Goal: Information Seeking & Learning: Learn about a topic

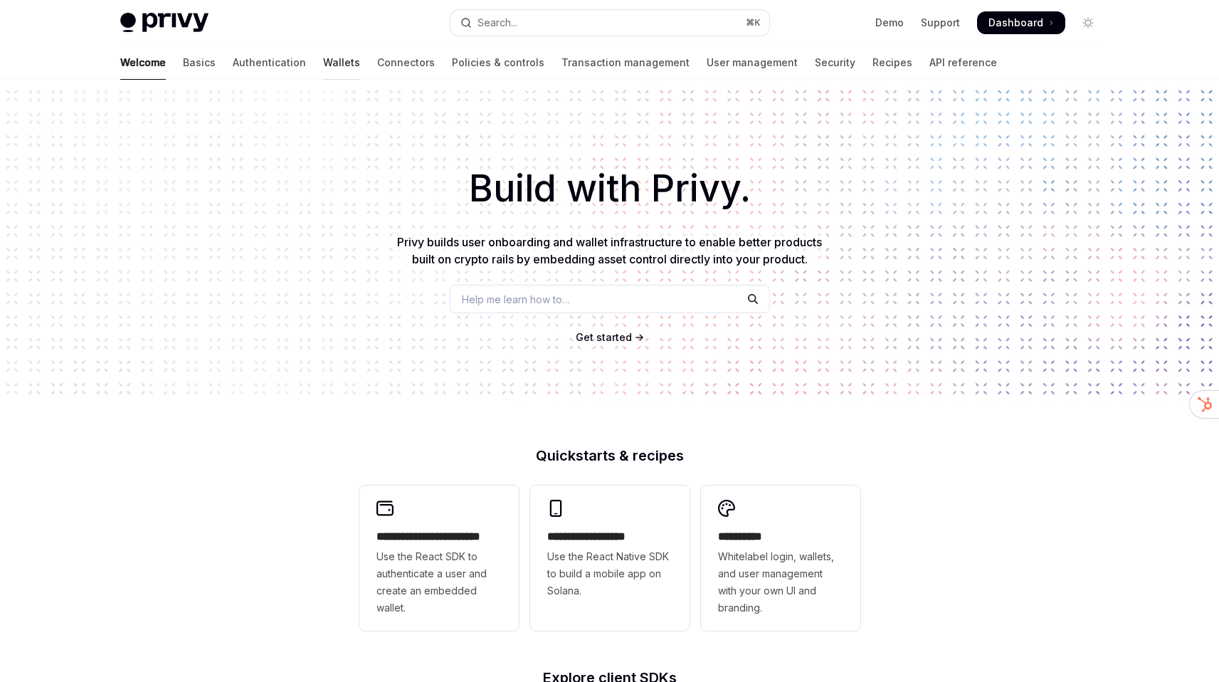
click at [323, 65] on link "Wallets" at bounding box center [341, 63] width 37 height 34
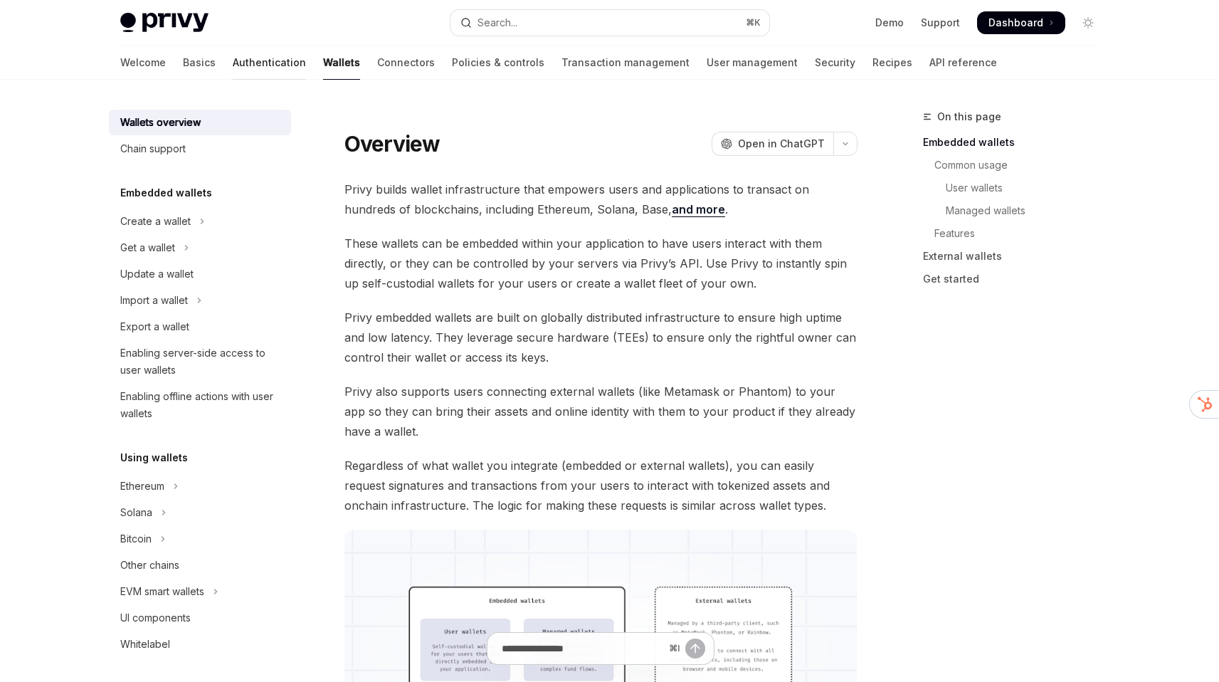
click at [233, 63] on link "Authentication" at bounding box center [269, 63] width 73 height 34
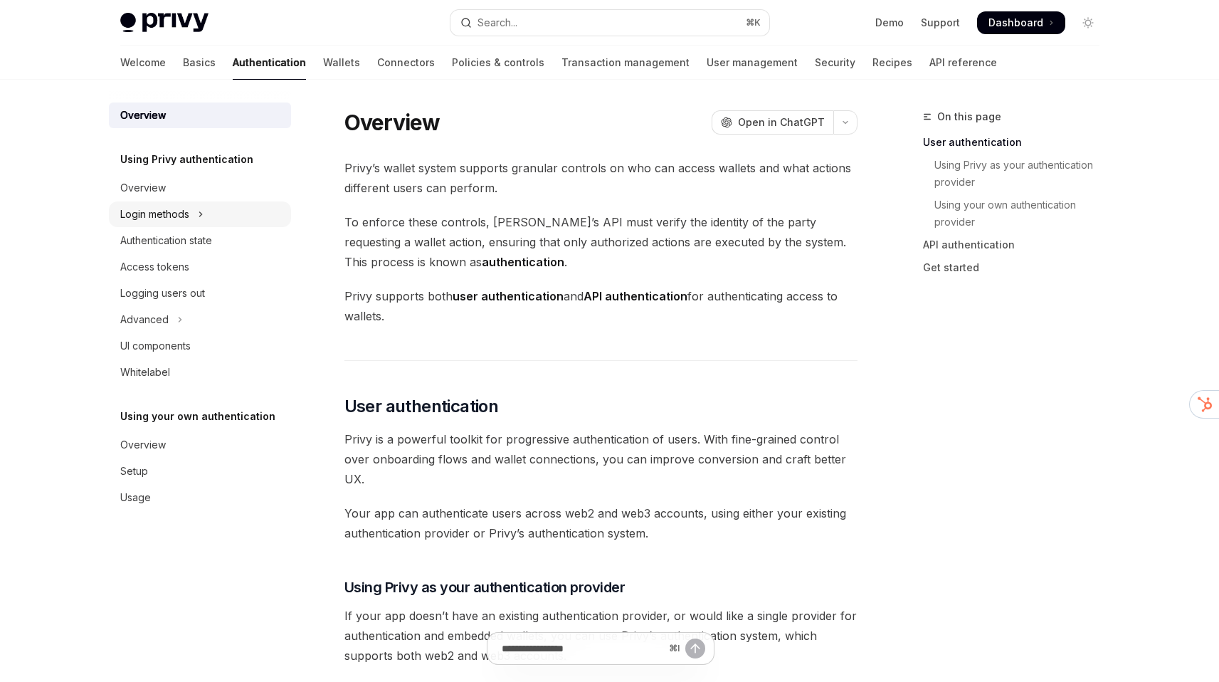
click at [179, 222] on div "Login methods" at bounding box center [154, 214] width 69 height 17
type textarea "*"
